Goal: Information Seeking & Learning: Check status

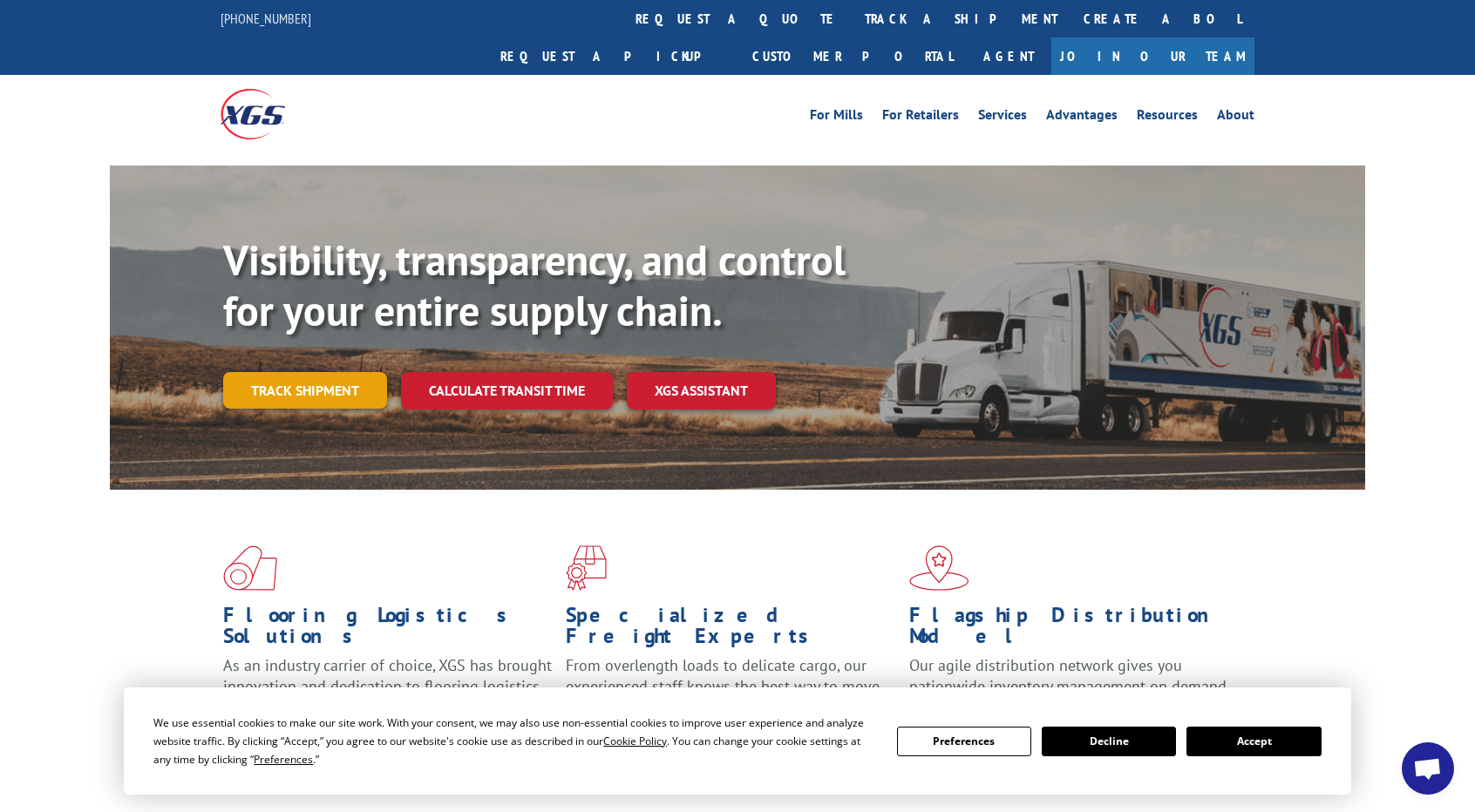
click at [353, 372] on link "Track shipment" at bounding box center [305, 390] width 164 height 37
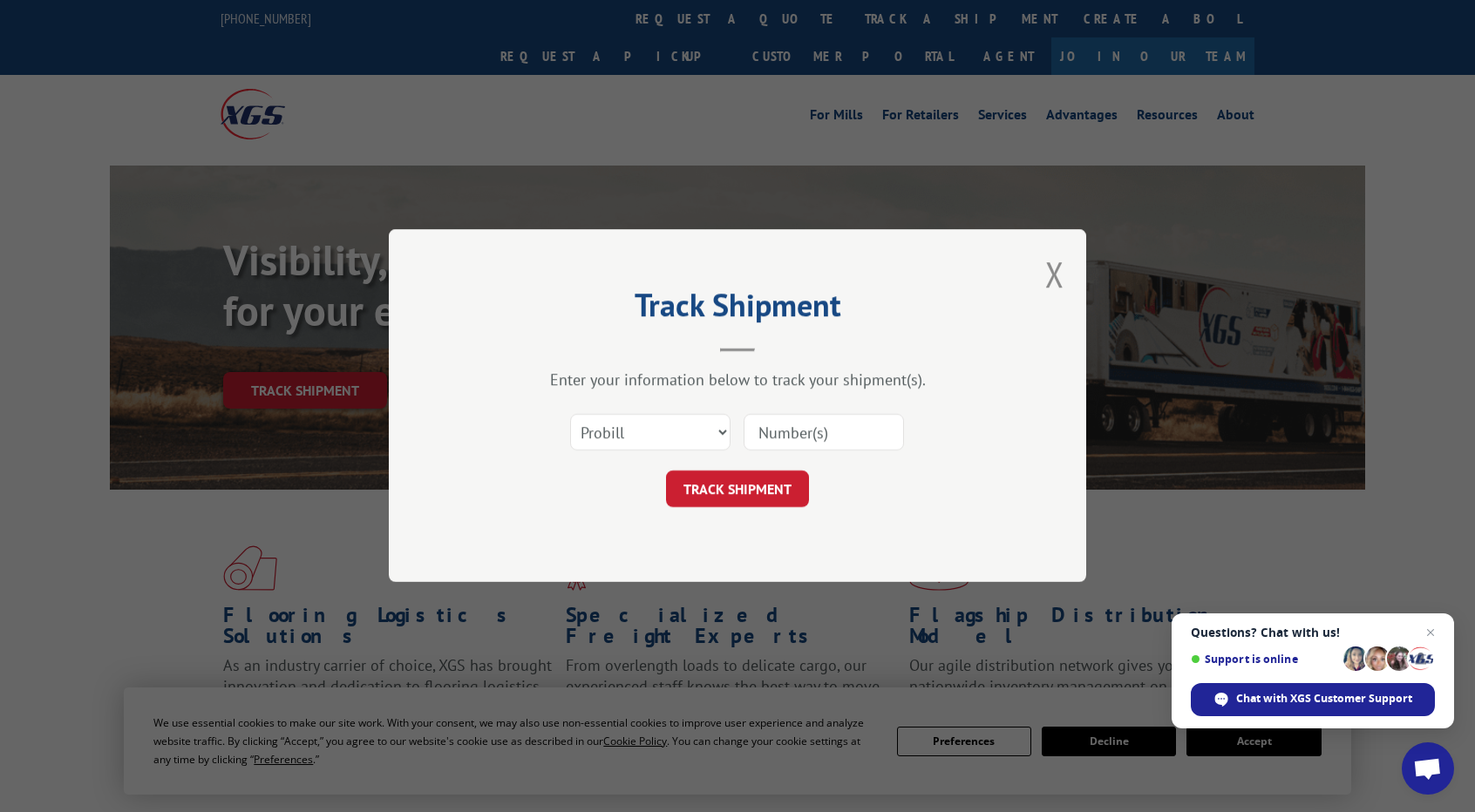
click at [811, 445] on input at bounding box center [824, 433] width 161 height 37
paste input "16775936"
type input "16775936"
click at [750, 491] on button "TRACK SHIPMENT" at bounding box center [737, 490] width 143 height 37
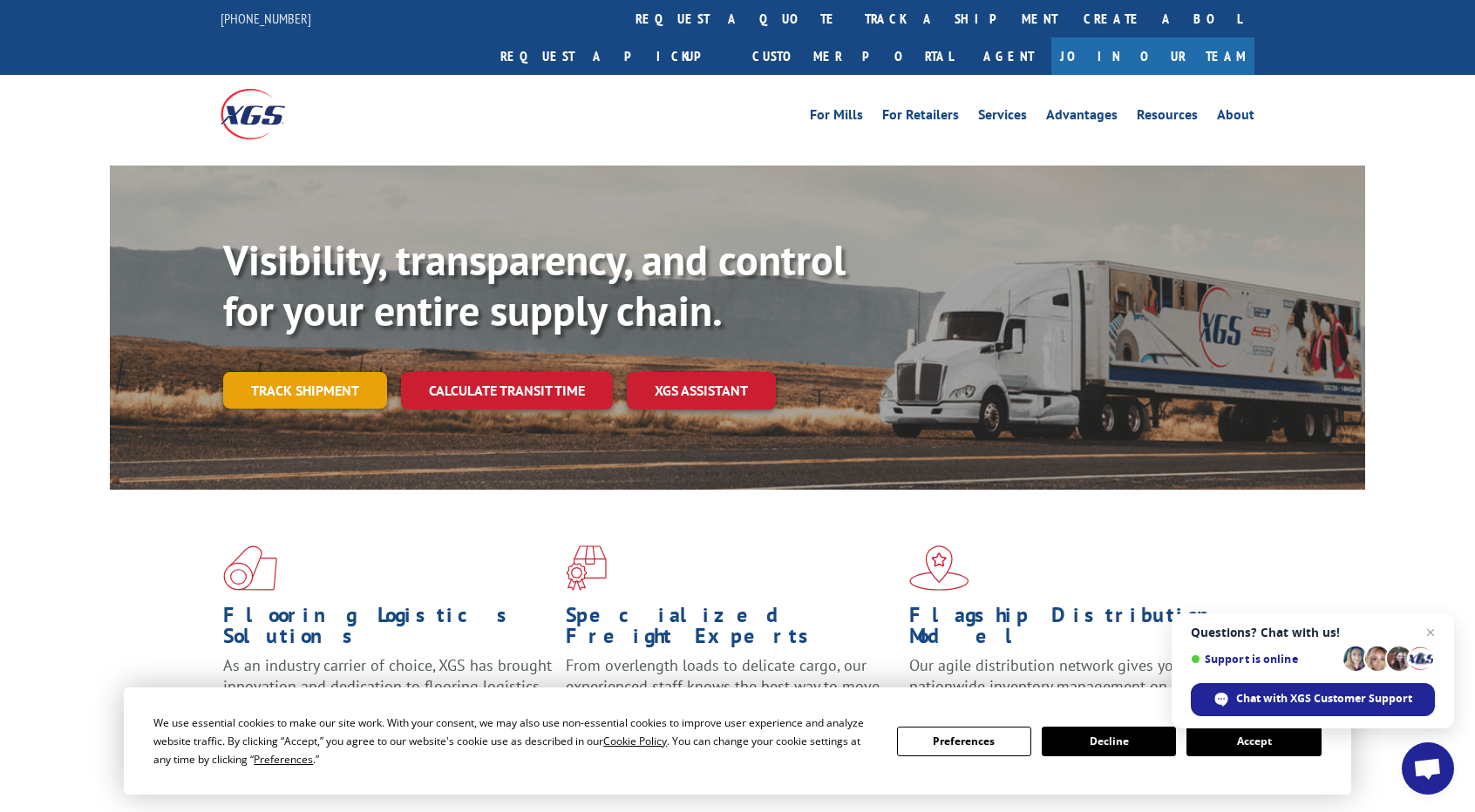
click at [322, 372] on link "Track shipment" at bounding box center [305, 390] width 164 height 37
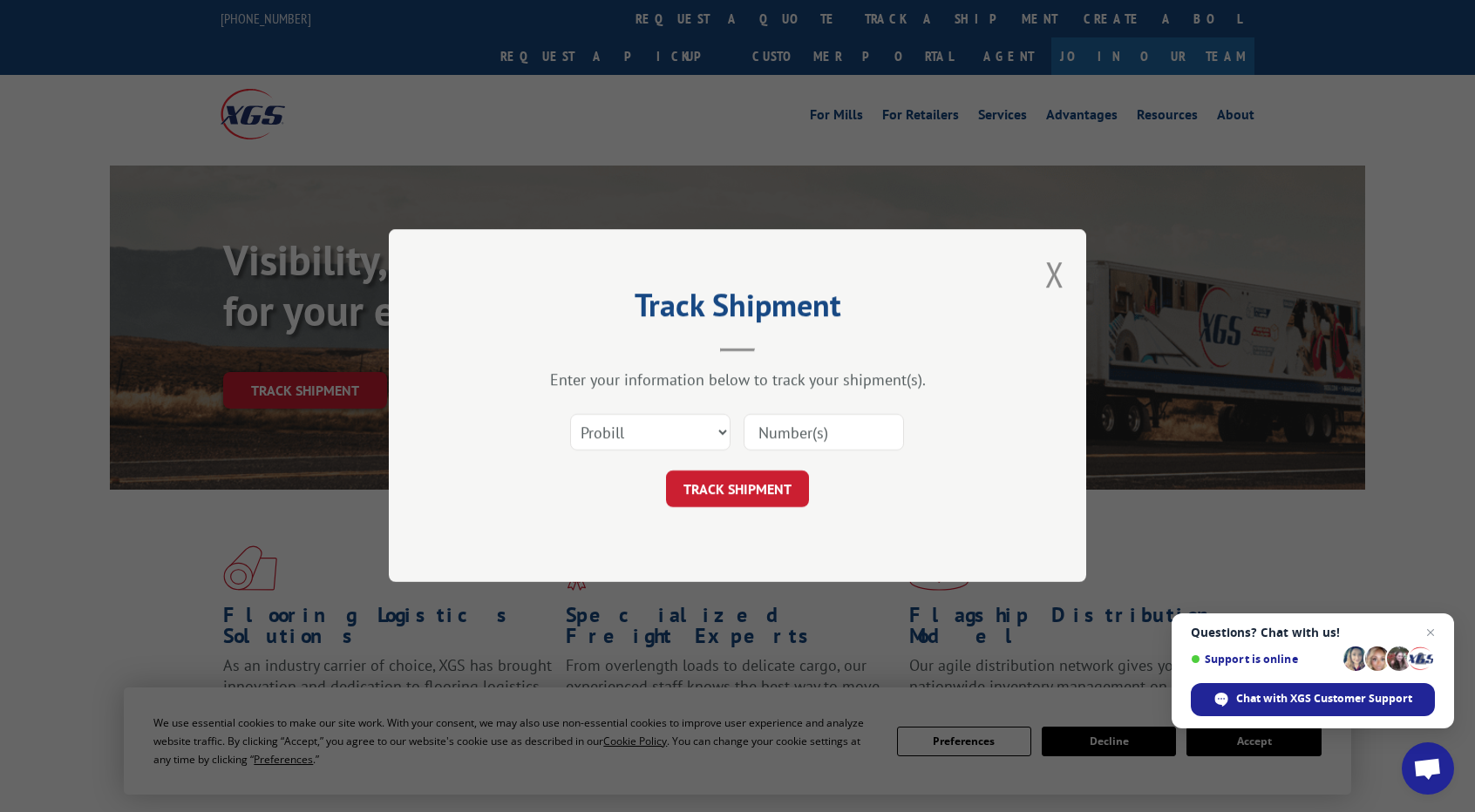
click at [819, 438] on input at bounding box center [824, 433] width 161 height 37
paste input "16775936"
type input "16775936"
click at [762, 487] on button "TRACK SHIPMENT" at bounding box center [737, 490] width 143 height 37
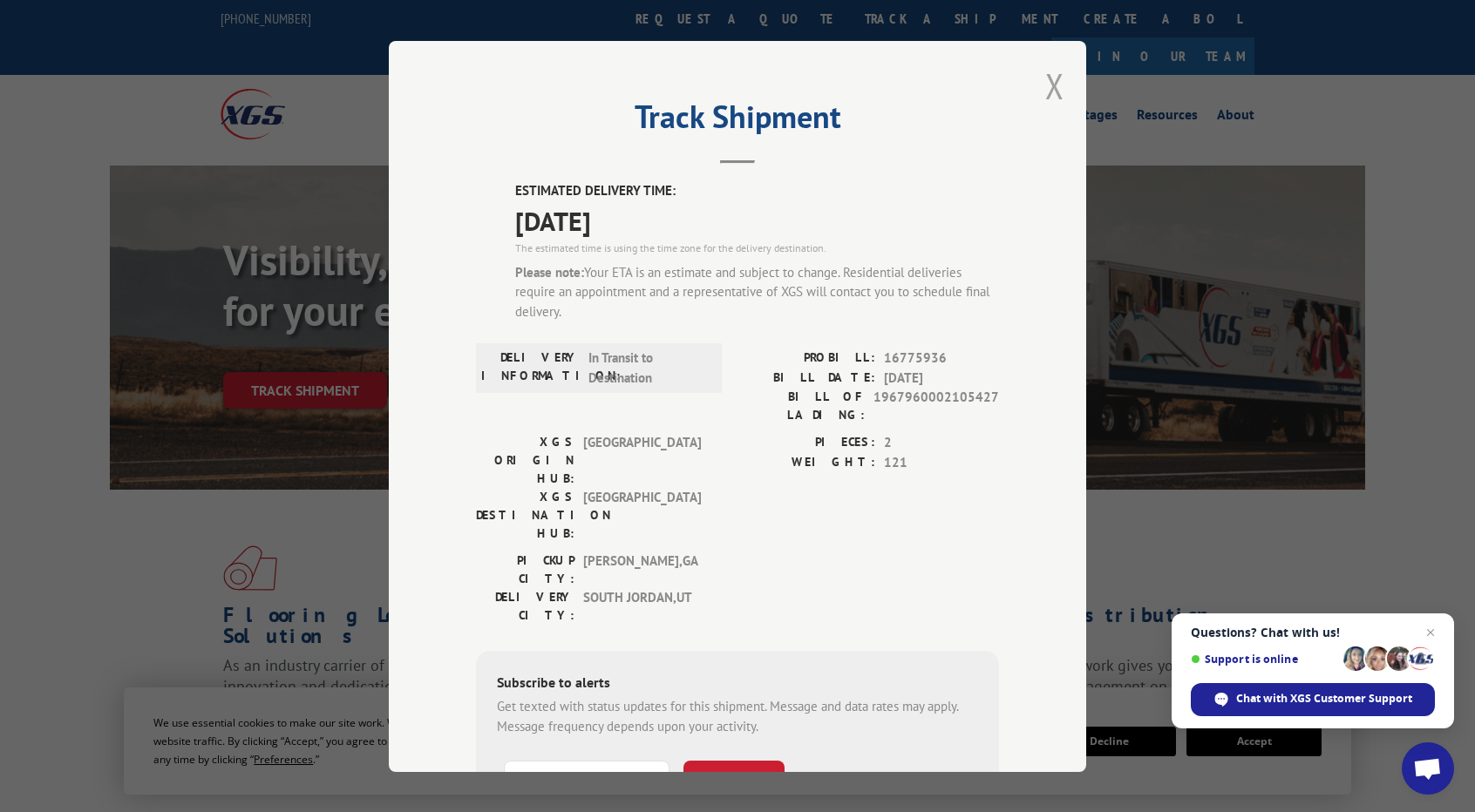
click at [1051, 85] on button "Close modal" at bounding box center [1055, 86] width 19 height 46
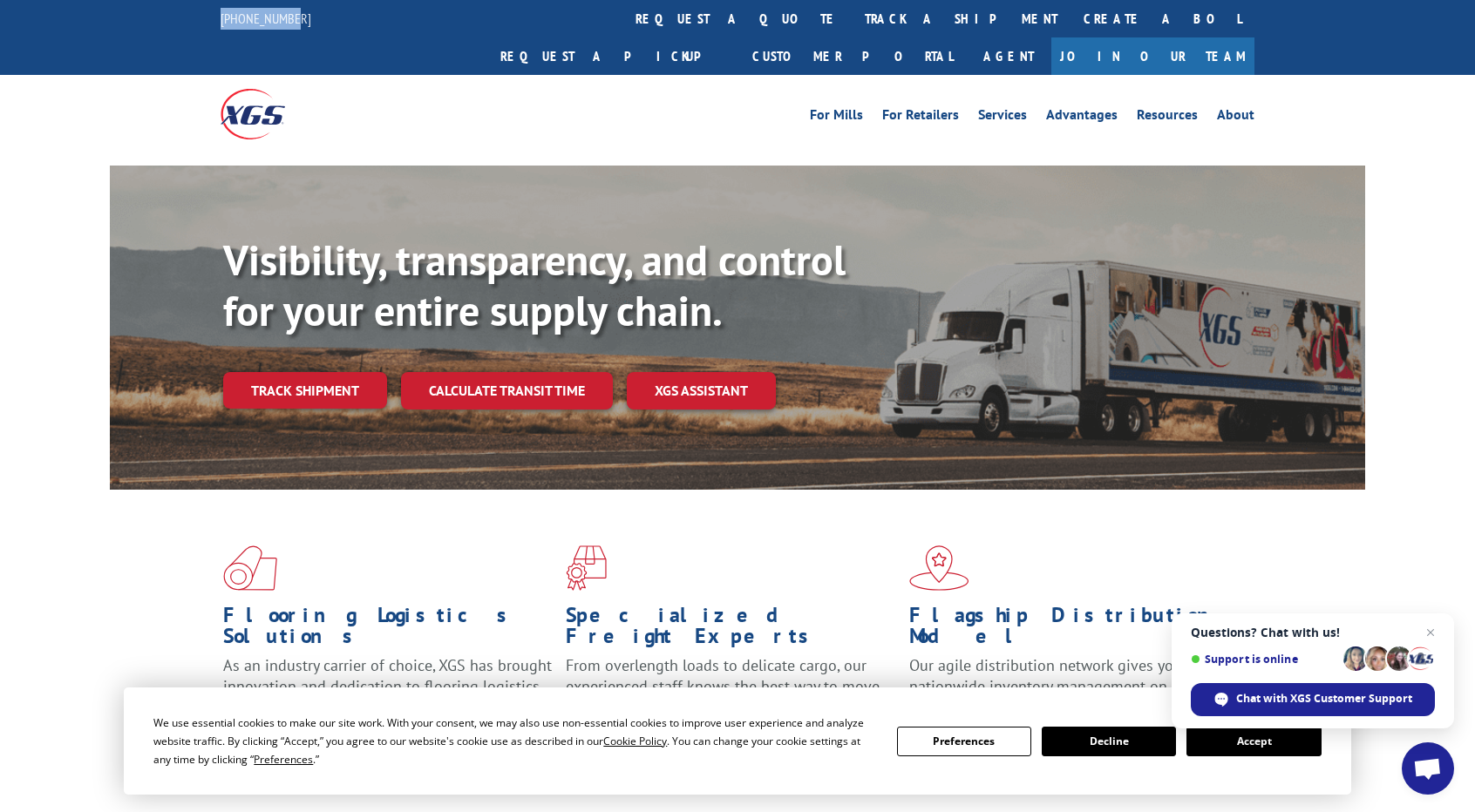
drag, startPoint x: 296, startPoint y: 17, endPoint x: 208, endPoint y: 22, distance: 88.1
click at [208, 22] on div "[PHONE_NUMBER] request a quote track a shipment Create a BOL Request a pickup C…" at bounding box center [737, 38] width 1475 height 75
copy link "[PHONE_NUMBER]"
